Goal: Task Accomplishment & Management: Manage account settings

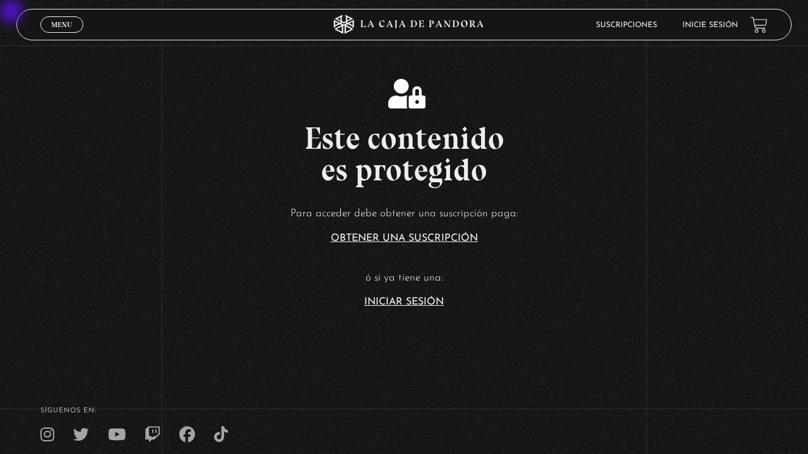
click at [64, 24] on span "Menu" at bounding box center [61, 25] width 21 height 8
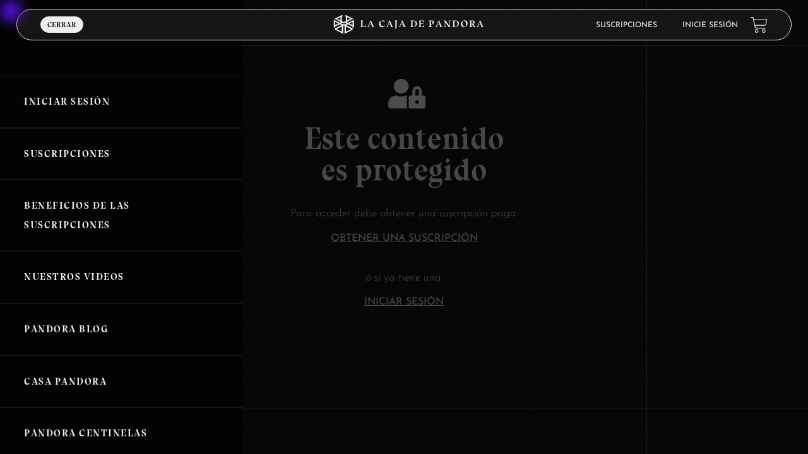
click at [65, 112] on link "Iniciar Sesión" at bounding box center [121, 102] width 242 height 52
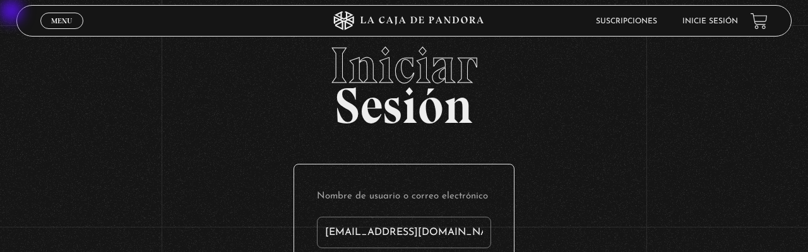
type input "[EMAIL_ADDRESS][DOMAIN_NAME]"
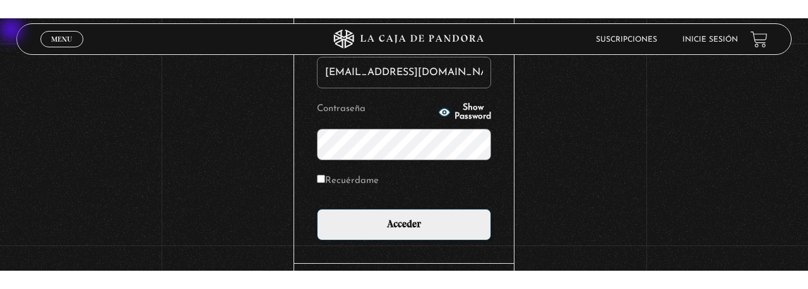
scroll to position [108, 0]
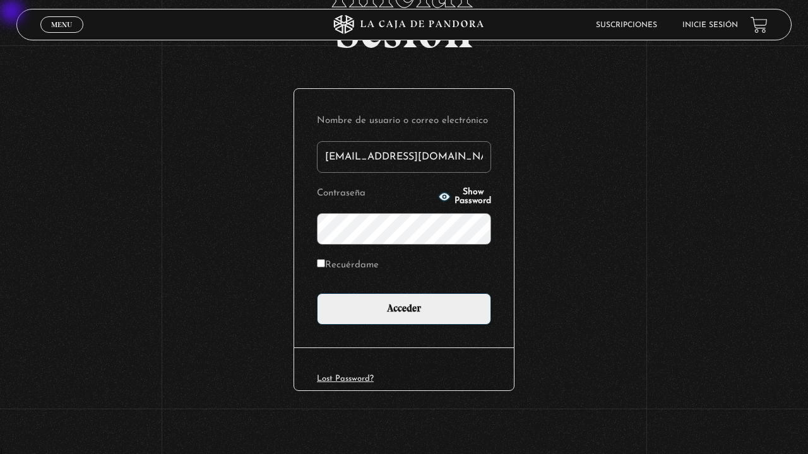
click at [319, 267] on input "Recuérdame" at bounding box center [321, 263] width 8 height 8
checkbox input "true"
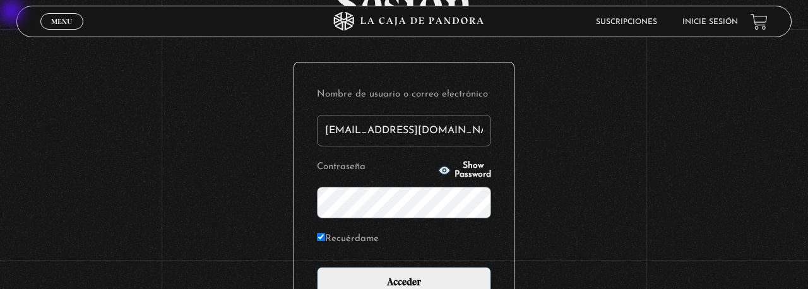
click at [317, 267] on input "Acceder" at bounding box center [404, 283] width 174 height 32
